Goal: Information Seeking & Learning: Learn about a topic

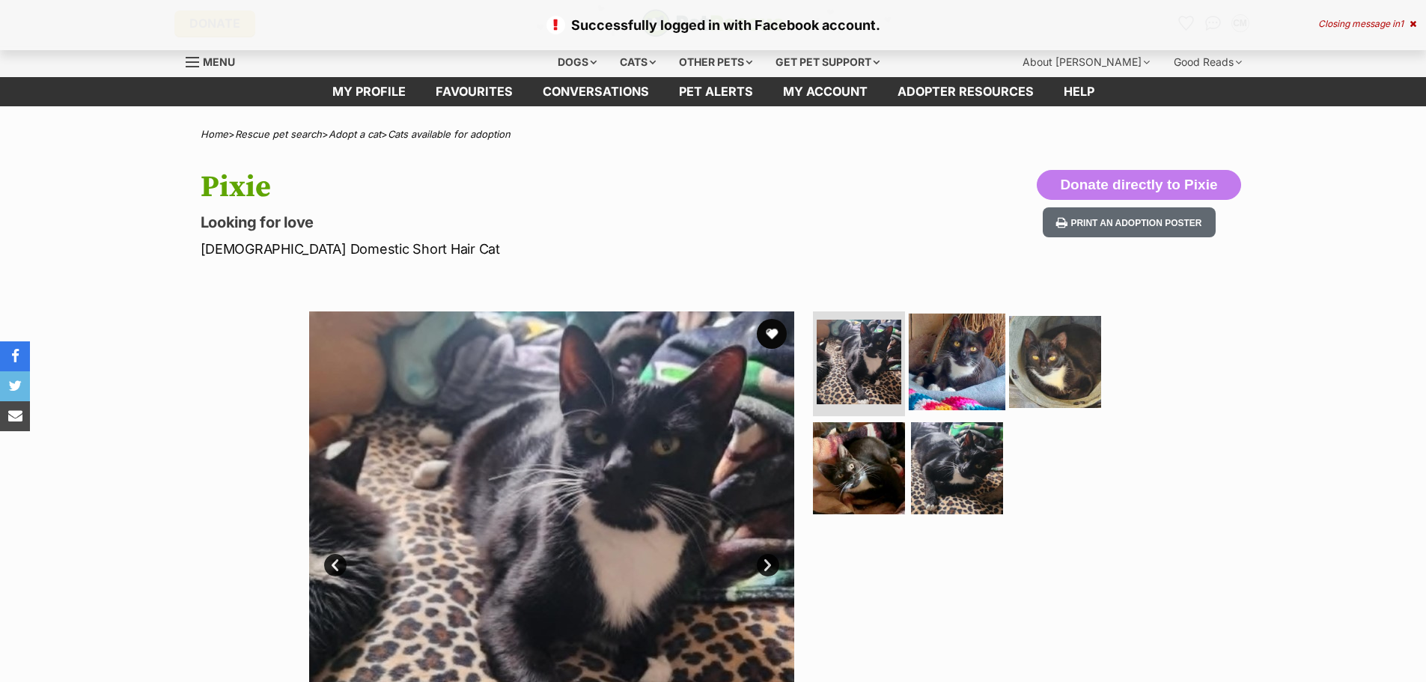
click at [944, 373] on img at bounding box center [957, 362] width 97 height 97
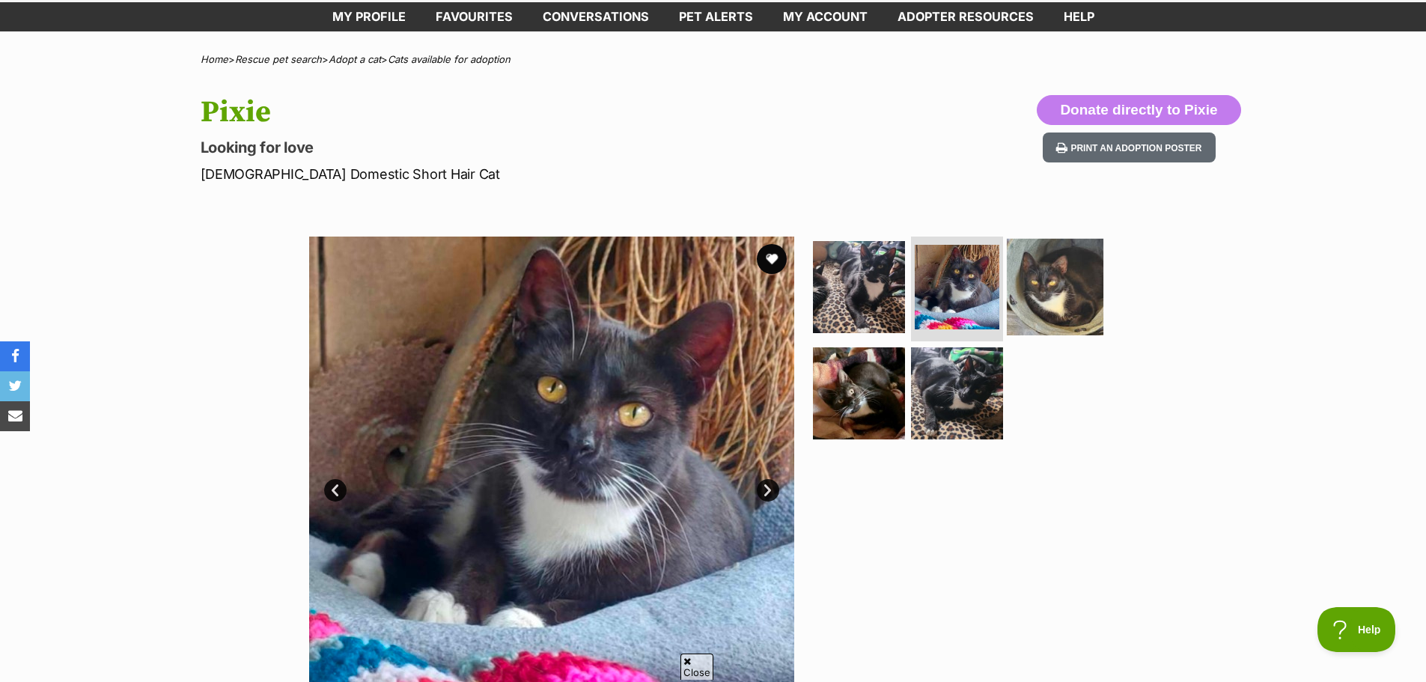
click at [1055, 282] on img at bounding box center [1055, 287] width 97 height 97
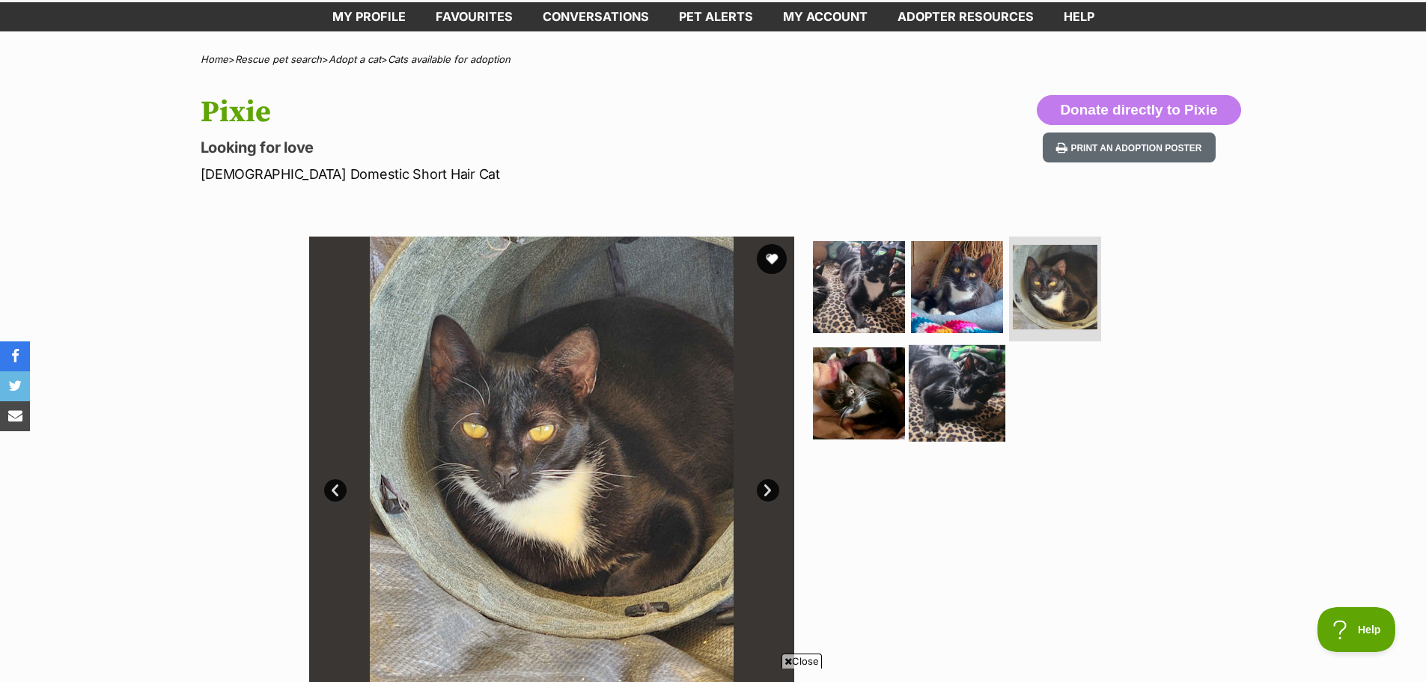
drag, startPoint x: 850, startPoint y: 380, endPoint x: 962, endPoint y: 388, distance: 112.6
click at [850, 381] on img at bounding box center [859, 393] width 92 height 92
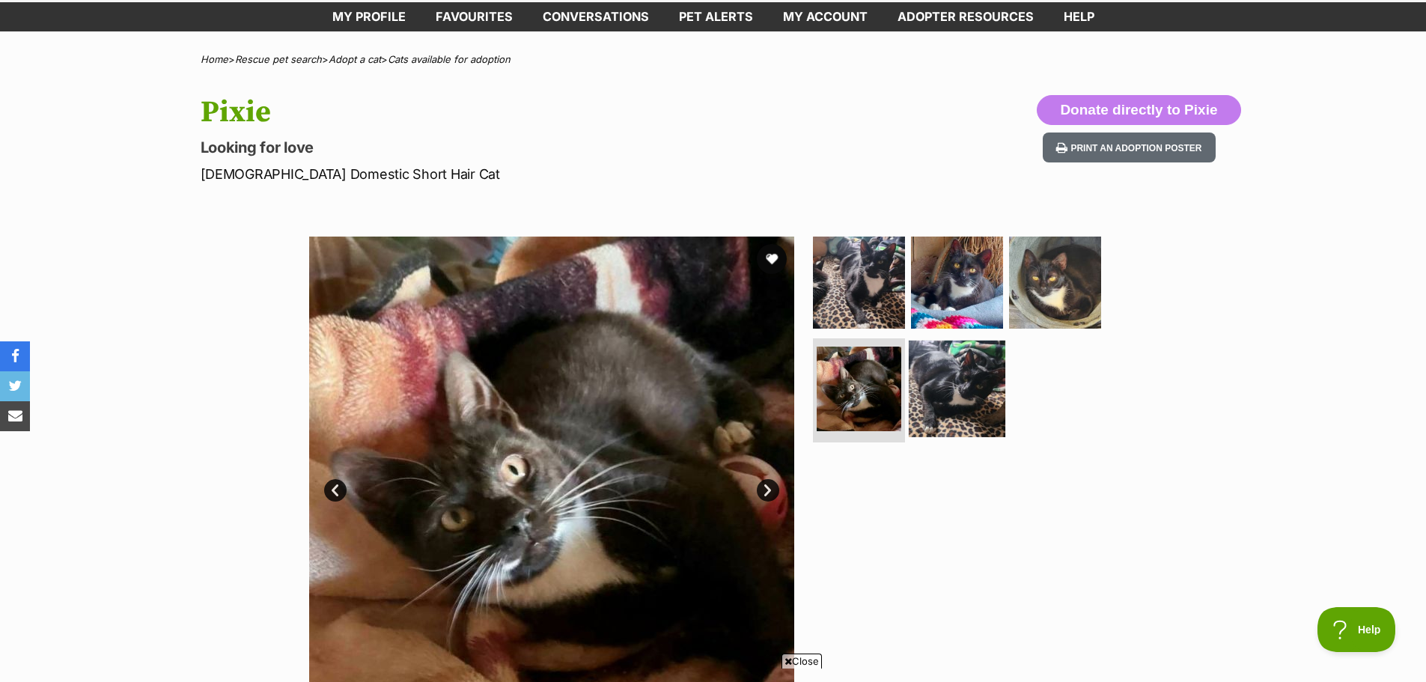
click at [963, 388] on img at bounding box center [957, 388] width 97 height 97
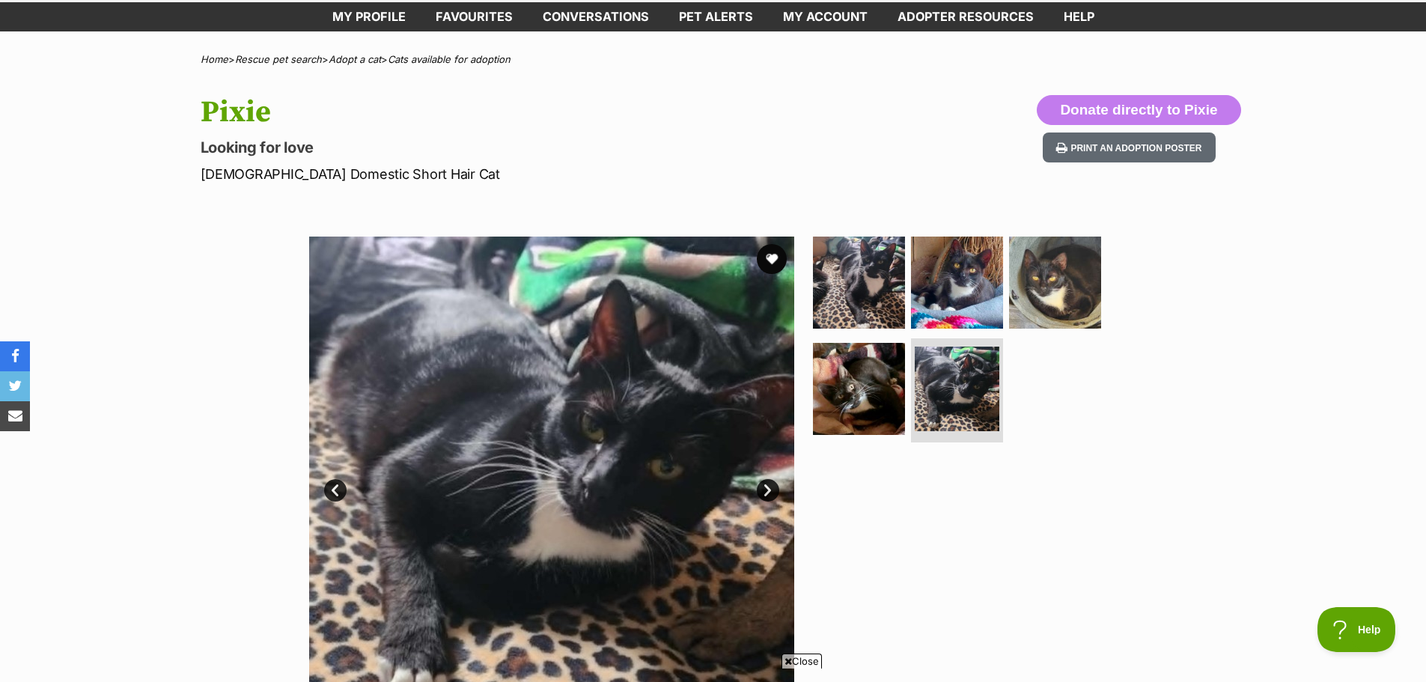
click at [1183, 428] on div "Available 5 of 5 images 5 of 5 images 5 of 5 images 5 of 5 images 5 of 5 images…" at bounding box center [713, 467] width 1426 height 507
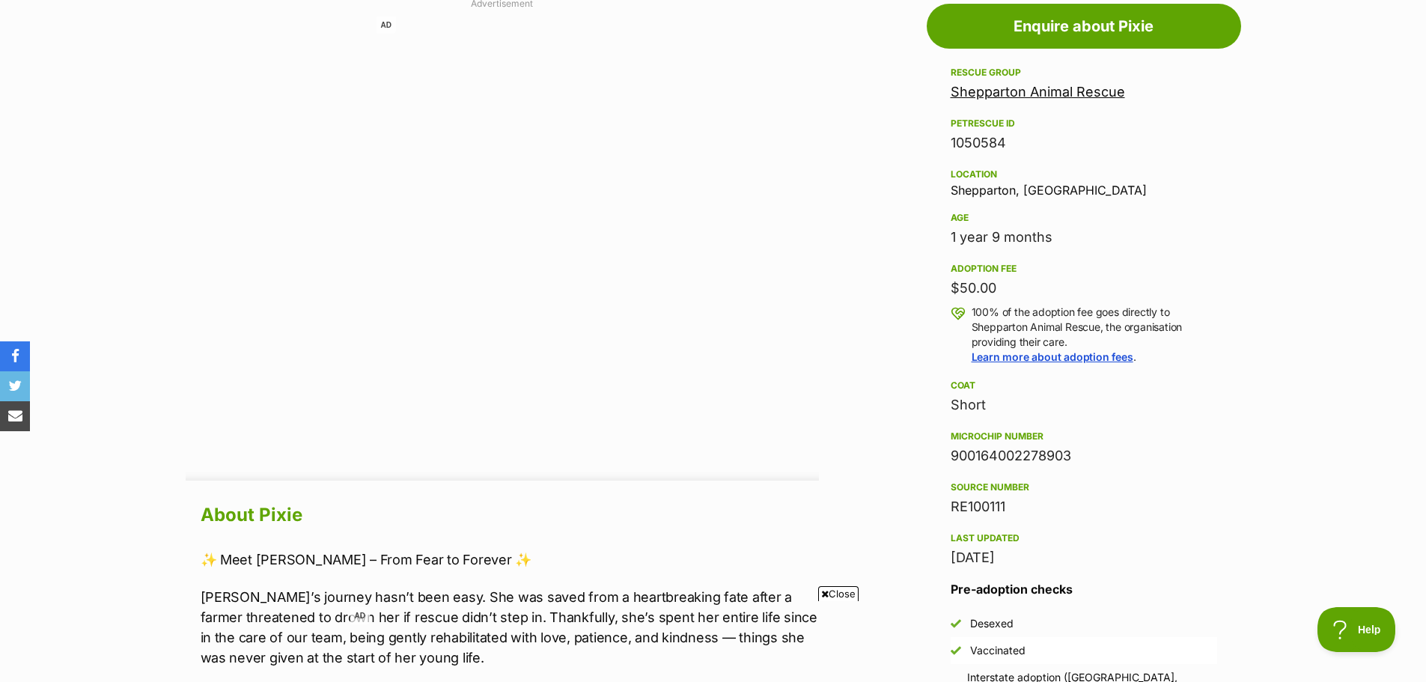
scroll to position [823, 0]
